Goal: Obtain resource: Obtain resource

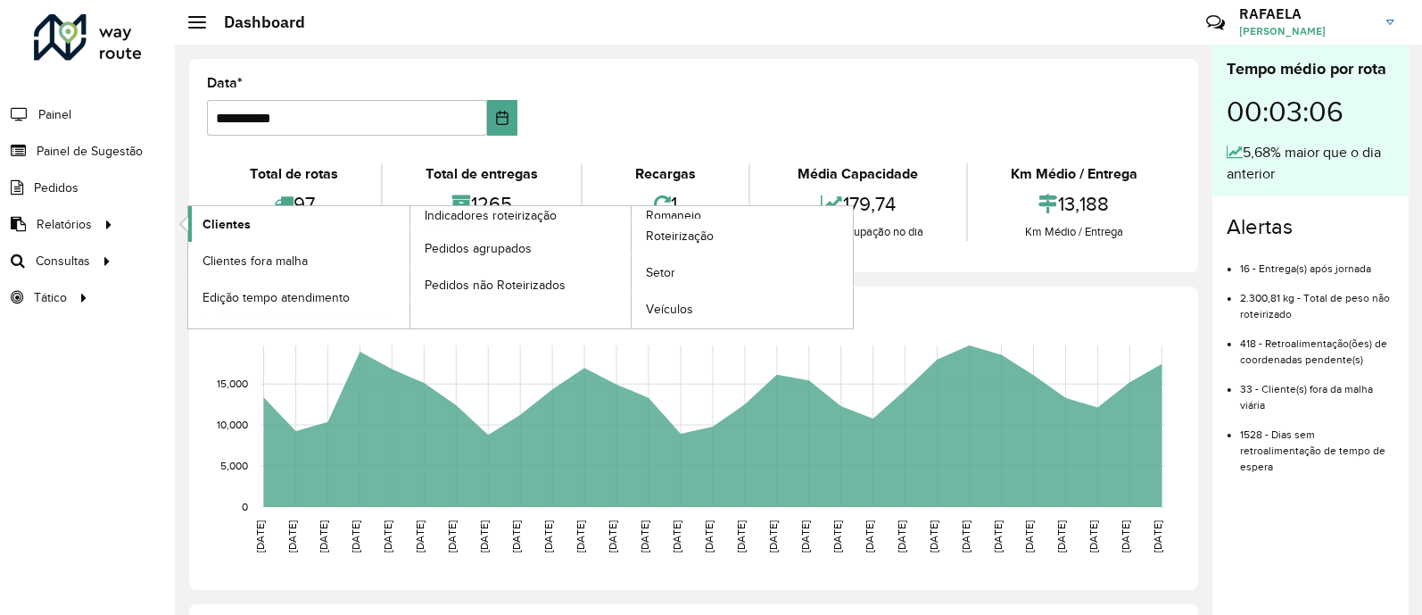
click at [225, 218] on span "Clientes" at bounding box center [226, 224] width 48 height 19
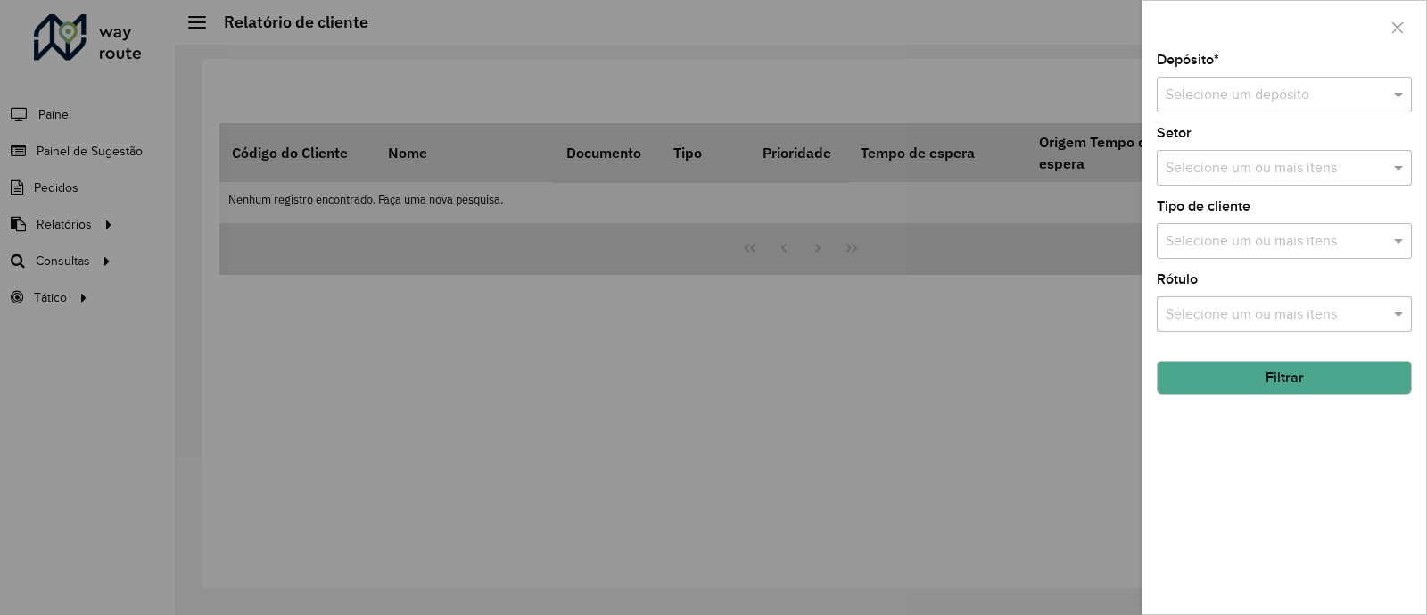
click at [1288, 95] on input "text" at bounding box center [1267, 95] width 202 height 21
click at [1255, 149] on div "CDL Salto" at bounding box center [1284, 147] width 253 height 30
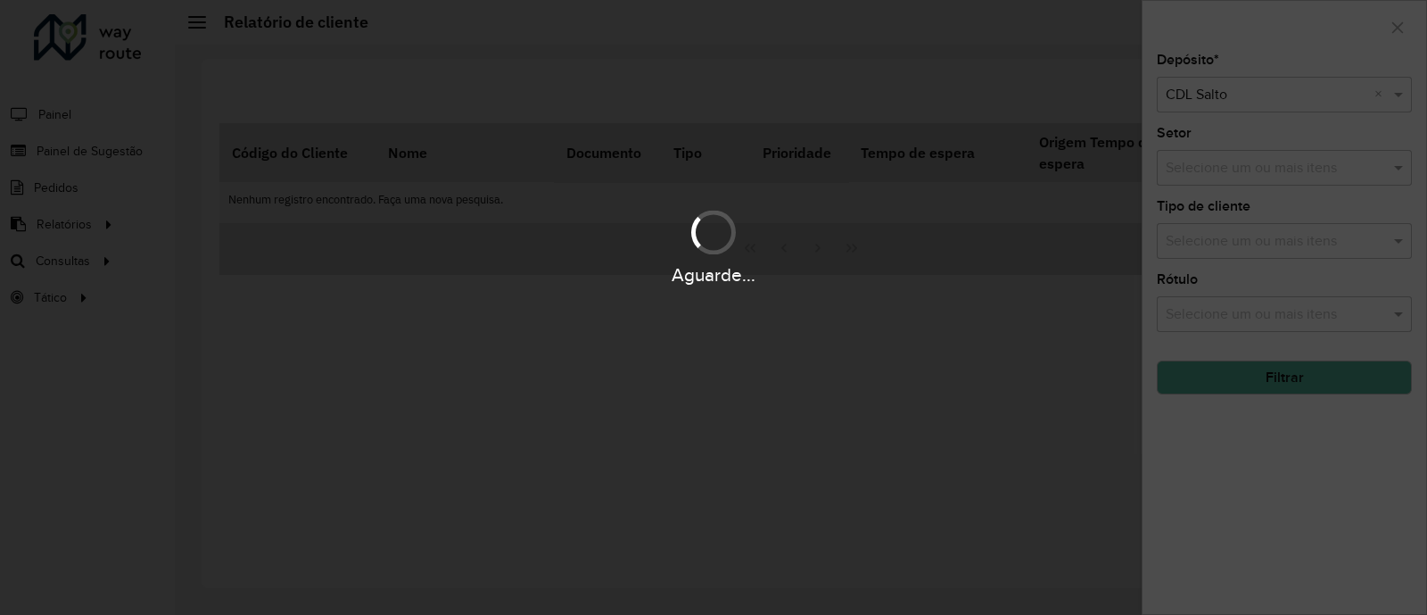
click at [1242, 167] on div "Aguarde..." at bounding box center [713, 307] width 1427 height 615
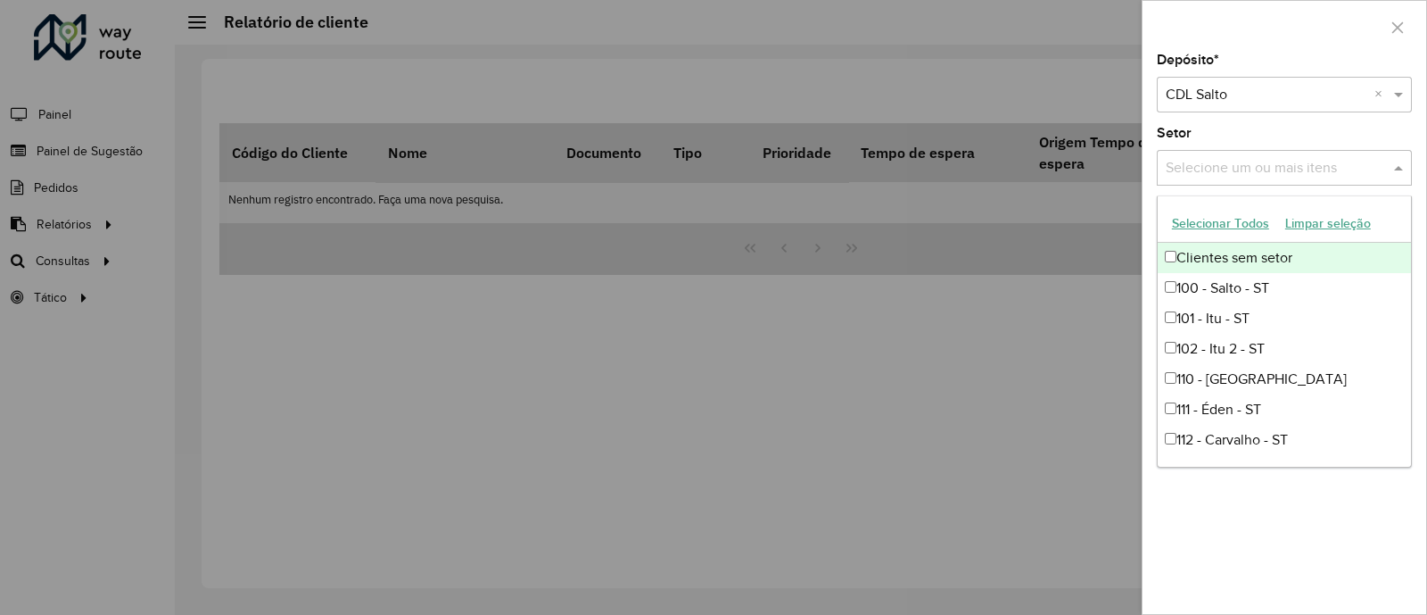
click at [1265, 173] on input "text" at bounding box center [1275, 168] width 228 height 21
click at [1232, 219] on button "Selecionar Todos" at bounding box center [1220, 224] width 113 height 28
click at [1265, 126] on div "Depósito * Selecione um depósito × CDL Salto × Setor Selecione um ou mais itens…" at bounding box center [1285, 334] width 284 height 560
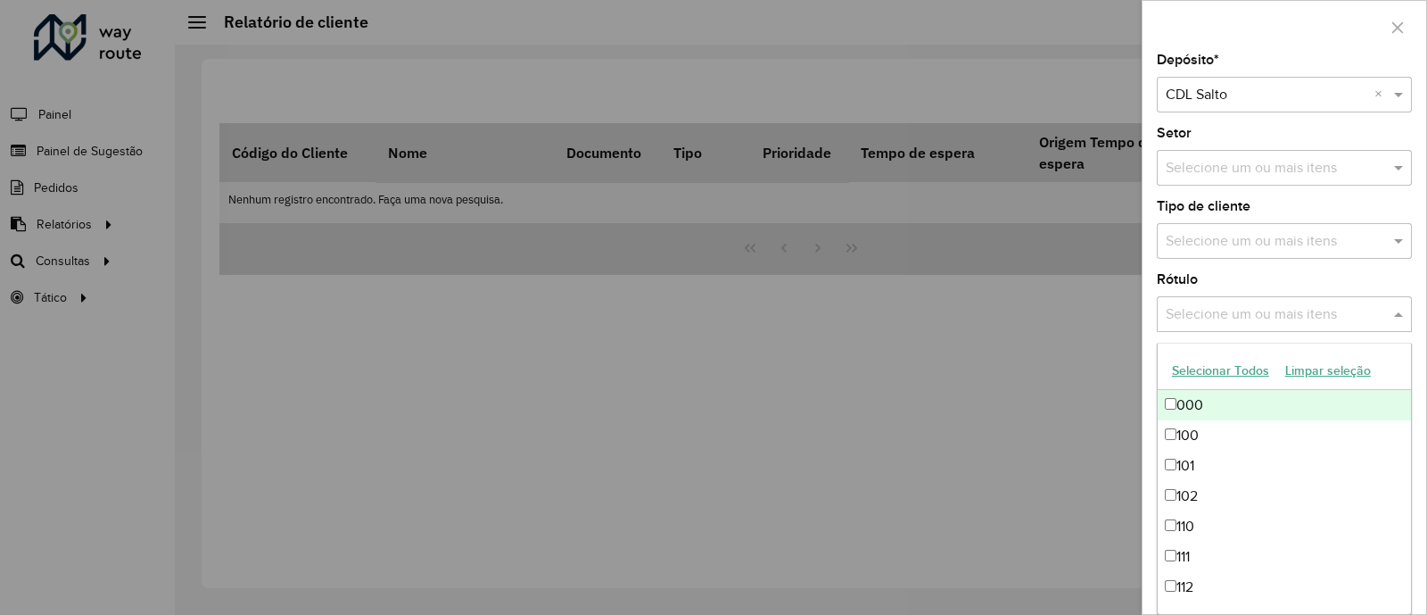
click at [1270, 309] on input "text" at bounding box center [1275, 314] width 228 height 21
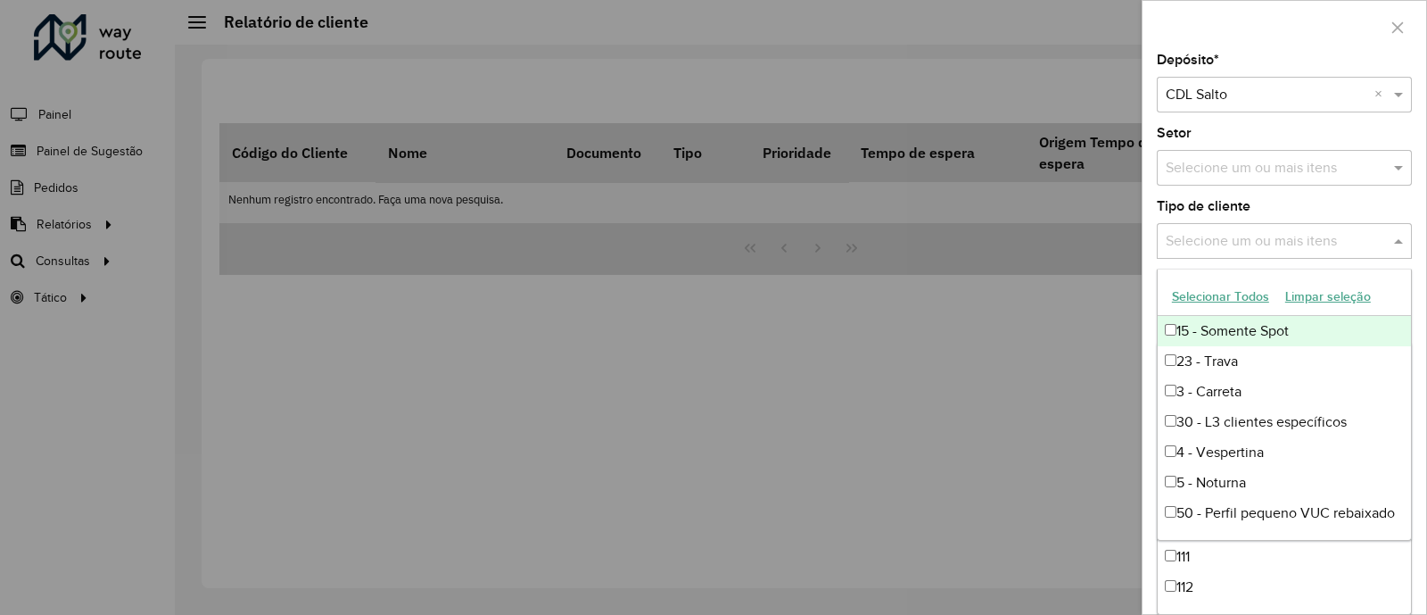
drag, startPoint x: 1230, startPoint y: 259, endPoint x: 1217, endPoint y: 239, distance: 23.3
click at [1225, 255] on div "Selecione um ou mais itens" at bounding box center [1284, 241] width 255 height 36
click at [1217, 234] on input "text" at bounding box center [1275, 241] width 228 height 21
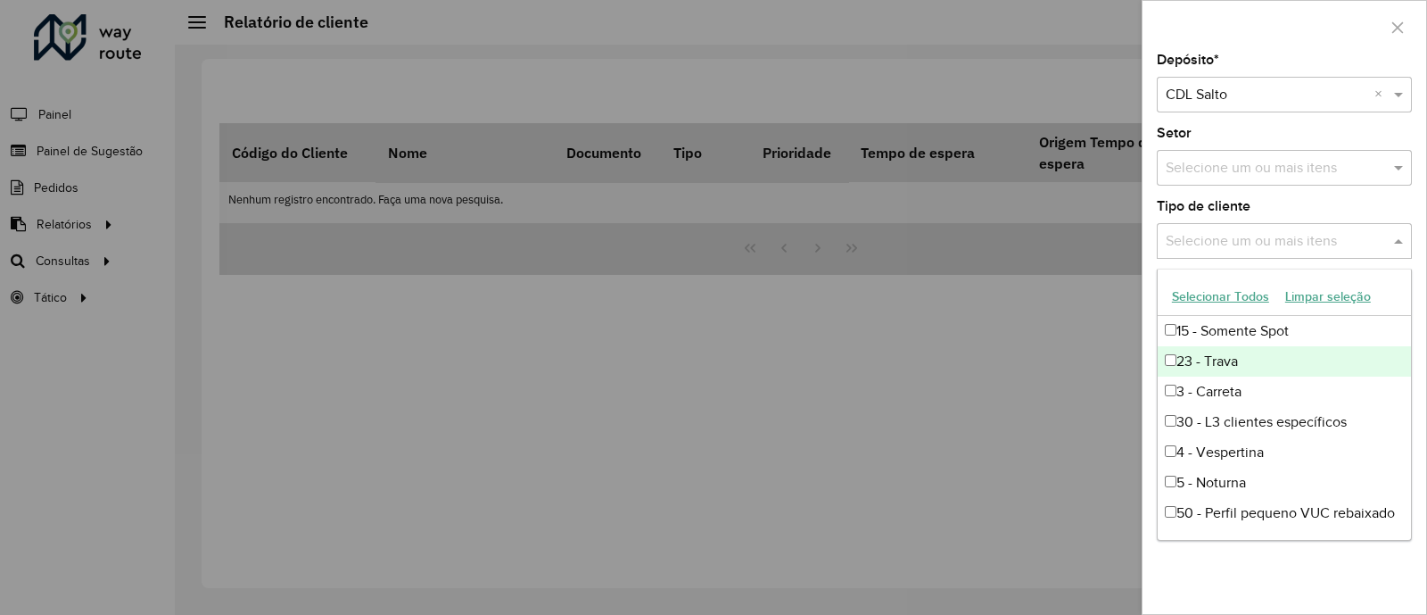
click at [1243, 367] on div "23 - Trava" at bounding box center [1284, 361] width 253 height 30
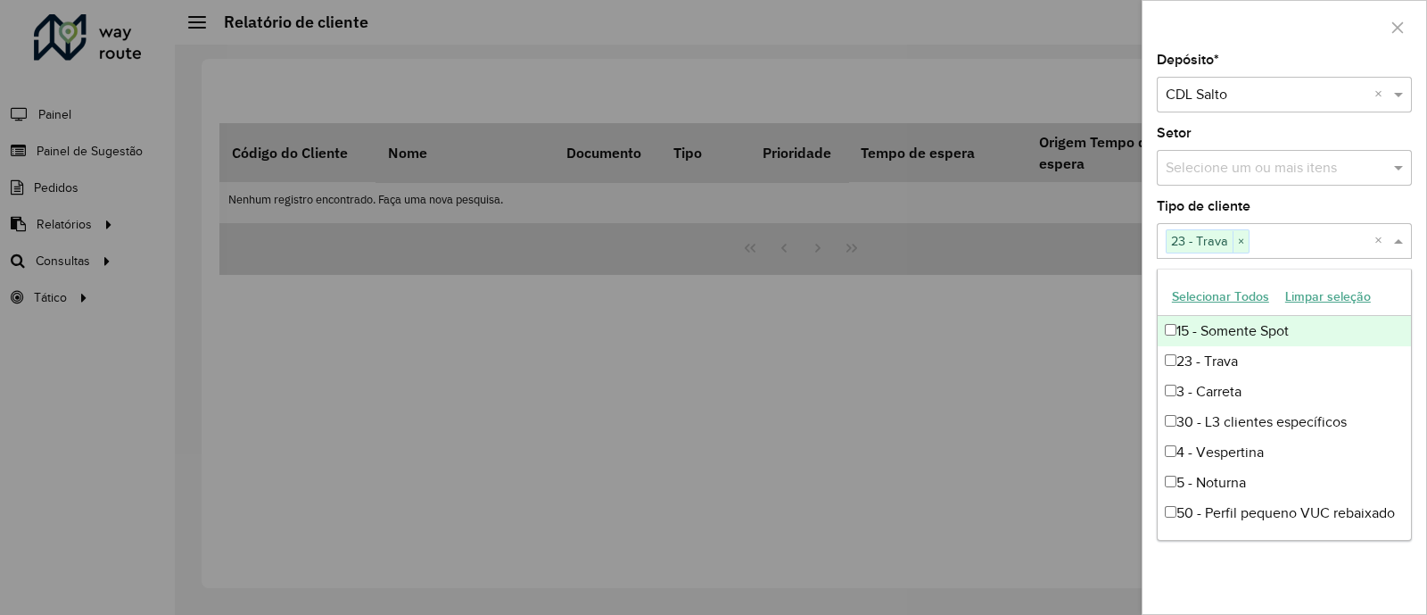
click at [1275, 327] on div "15 - Somente Spot" at bounding box center [1284, 331] width 253 height 30
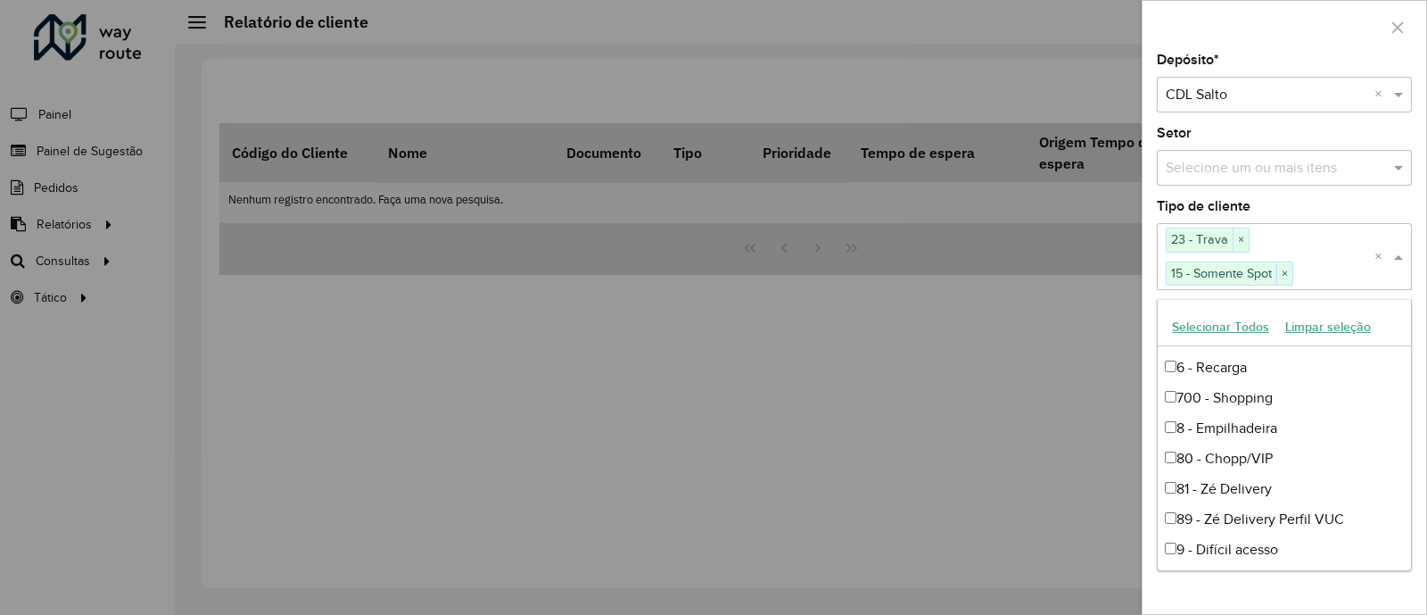
scroll to position [241, 0]
click at [1237, 586] on div "Depósito * Selecione um depósito × CDL Salto × Setor Selecione um ou mais itens…" at bounding box center [1285, 334] width 284 height 560
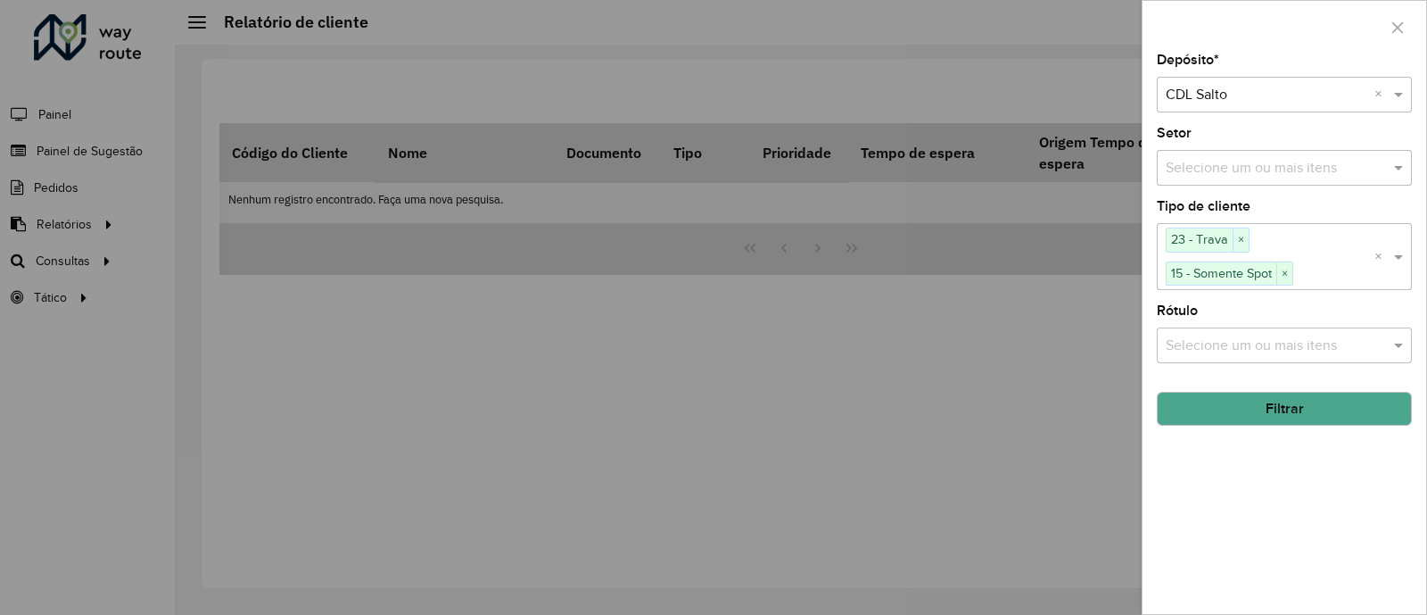
click at [1236, 417] on button "Filtrar" at bounding box center [1284, 409] width 255 height 34
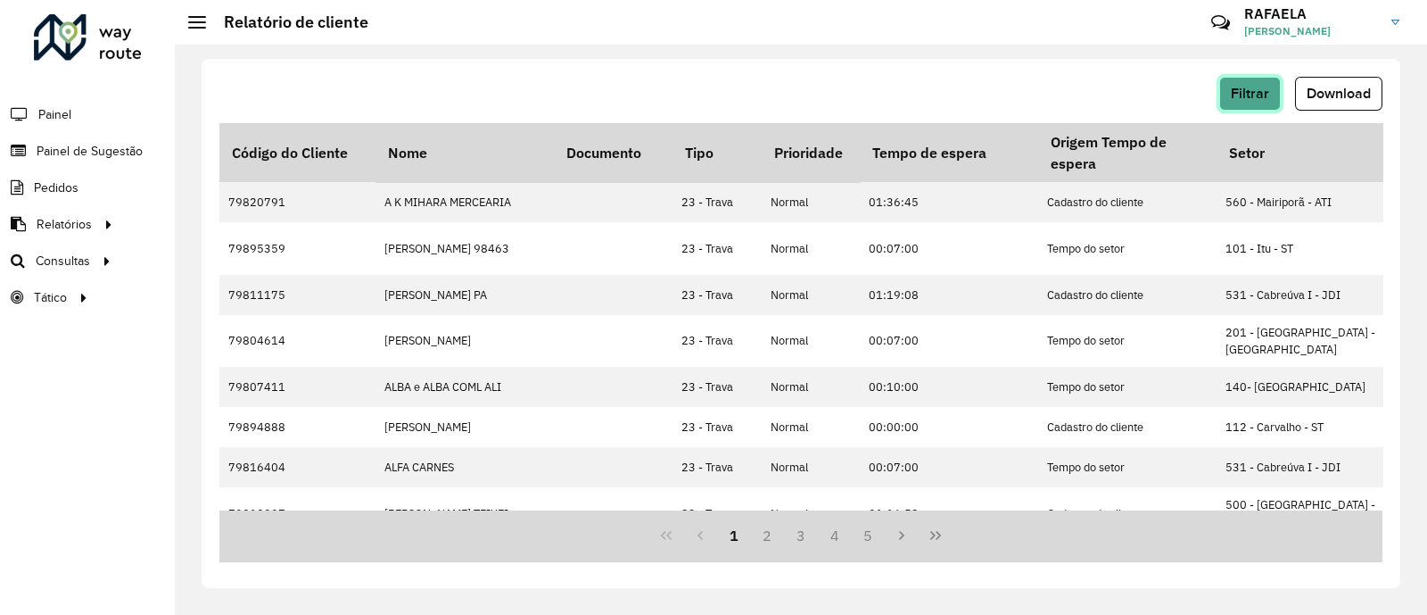
click at [1232, 90] on span "Filtrar" at bounding box center [1250, 93] width 38 height 15
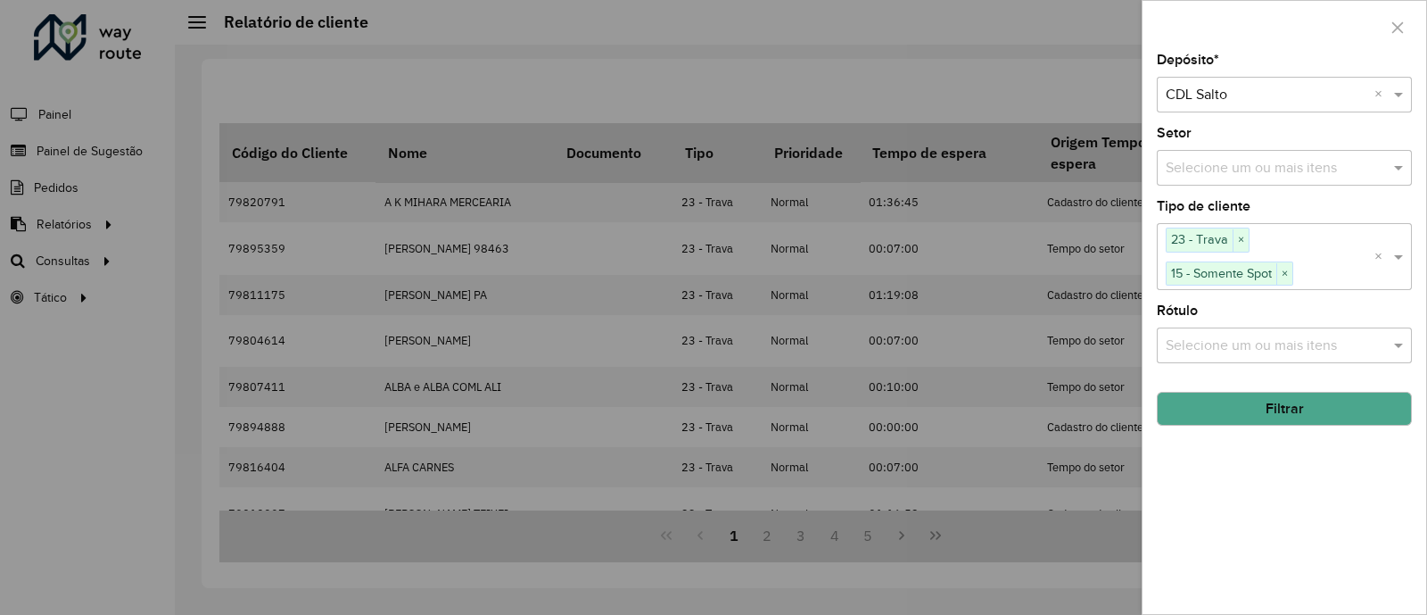
click at [1278, 405] on button "Filtrar" at bounding box center [1284, 409] width 255 height 34
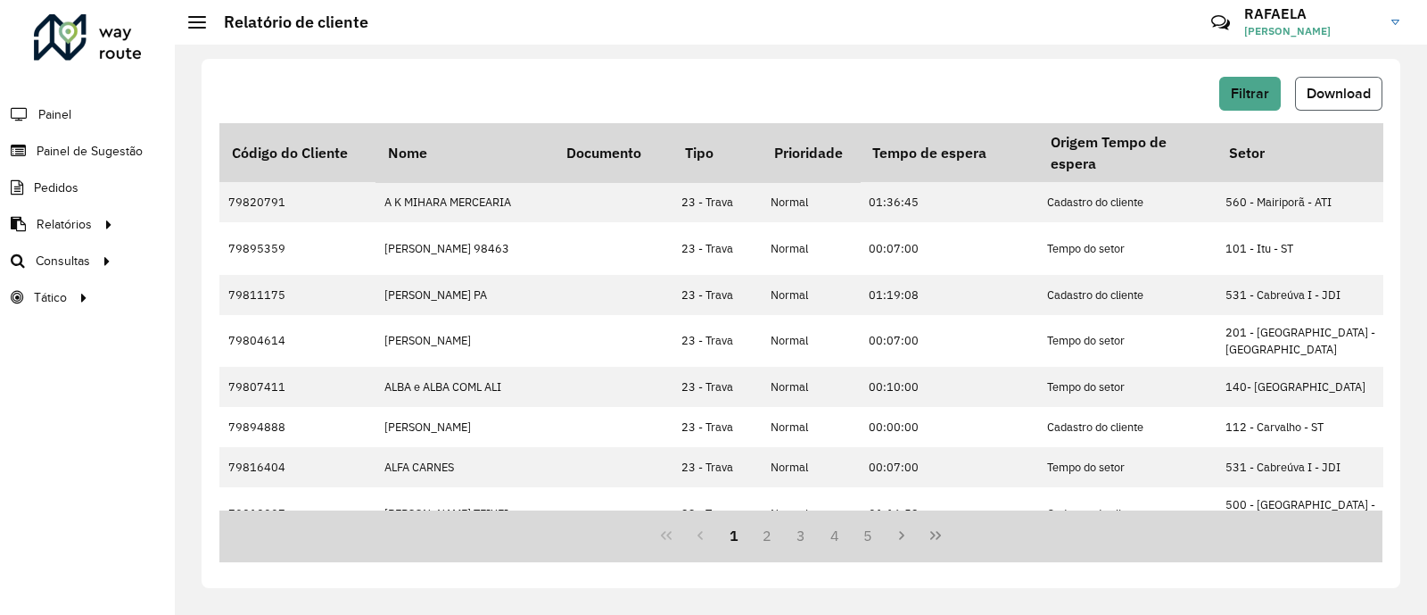
click at [1326, 86] on span "Download" at bounding box center [1339, 93] width 64 height 15
